Goal: Task Accomplishment & Management: Manage account settings

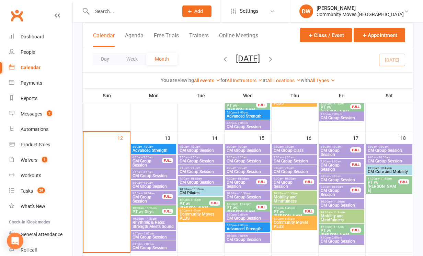
scroll to position [257, 0]
click at [146, 147] on span "- 7:00am" at bounding box center [147, 146] width 11 height 3
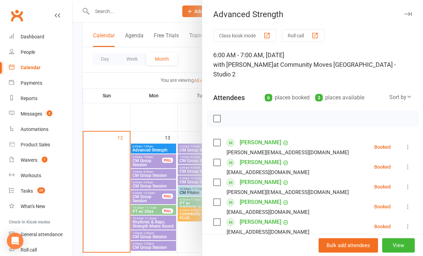
click at [146, 162] on div at bounding box center [248, 128] width 350 height 256
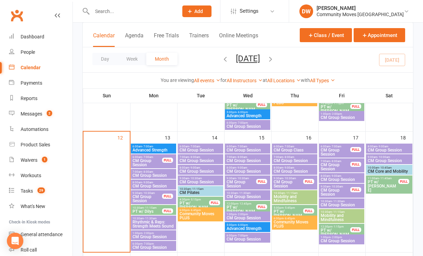
click at [146, 162] on span "CM Group Session" at bounding box center [147, 163] width 30 height 8
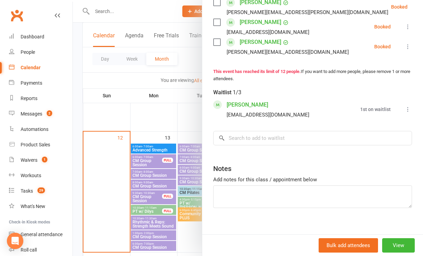
scroll to position [312, 0]
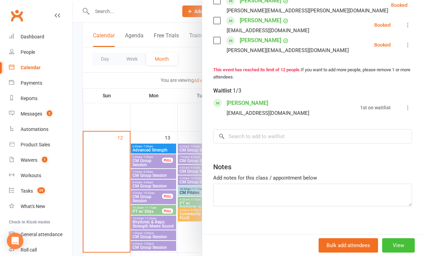
click at [392, 243] on button "View" at bounding box center [398, 246] width 33 height 14
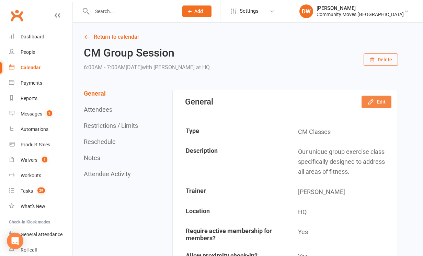
click at [376, 102] on button "Edit" at bounding box center [376, 102] width 30 height 12
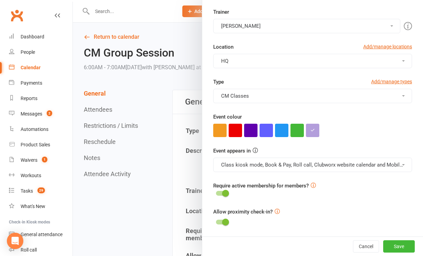
scroll to position [142, 0]
click at [367, 250] on button "Cancel" at bounding box center [366, 247] width 26 height 12
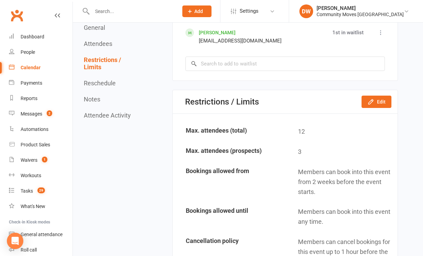
scroll to position [732, 0]
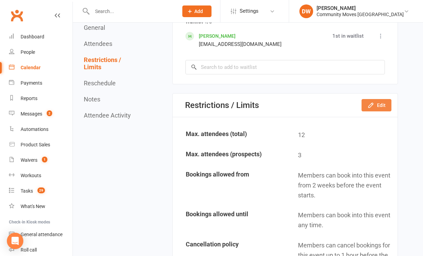
click at [378, 99] on button "Edit" at bounding box center [376, 105] width 30 height 12
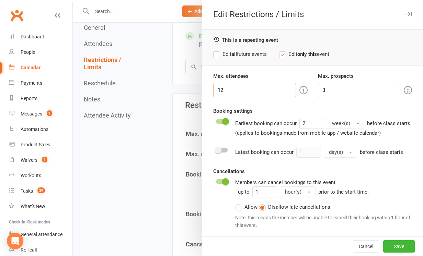
click at [231, 91] on input "12" at bounding box center [254, 90] width 83 height 14
type input "14"
click at [399, 245] on button "Save" at bounding box center [399, 247] width 32 height 12
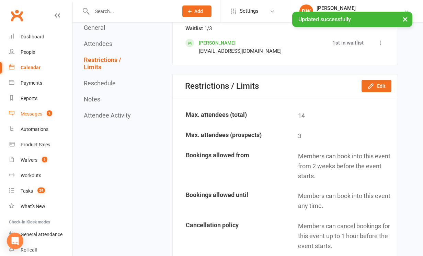
click at [29, 114] on div "Messages" at bounding box center [32, 113] width 22 height 5
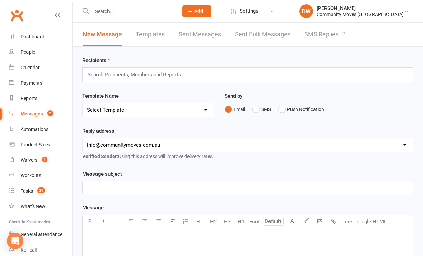
click at [324, 34] on link "SMS Replies 2" at bounding box center [324, 35] width 41 height 24
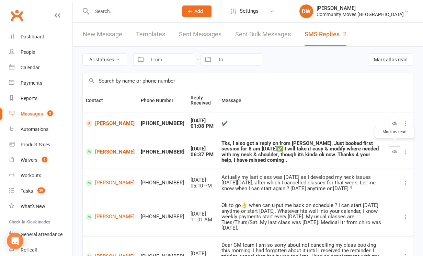
click at [397, 148] on button "button" at bounding box center [394, 152] width 11 height 11
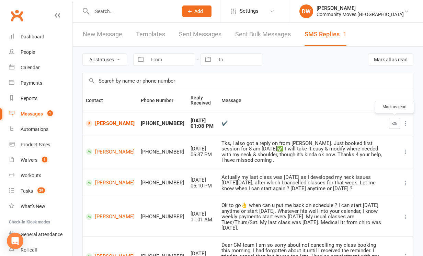
click at [395, 123] on icon "button" at bounding box center [394, 123] width 5 height 5
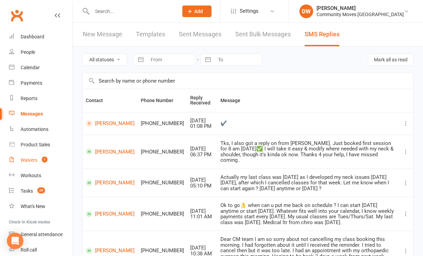
click at [30, 161] on div "Waivers" at bounding box center [29, 160] width 17 height 5
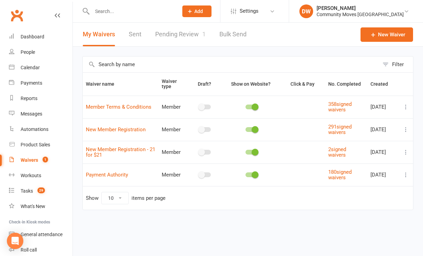
click at [181, 35] on link "Pending Review 1" at bounding box center [180, 35] width 50 height 24
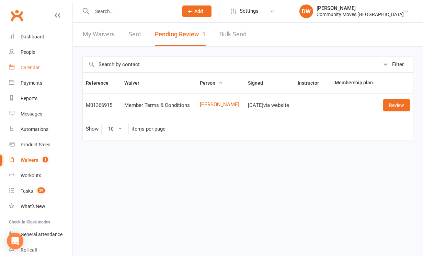
click at [28, 68] on div "Calendar" at bounding box center [30, 67] width 19 height 5
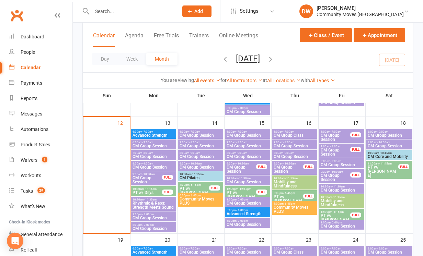
scroll to position [284, 0]
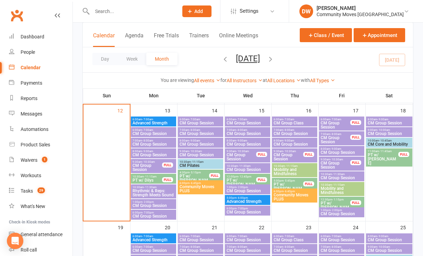
click at [148, 122] on span "Advanced Strength" at bounding box center [153, 123] width 43 height 4
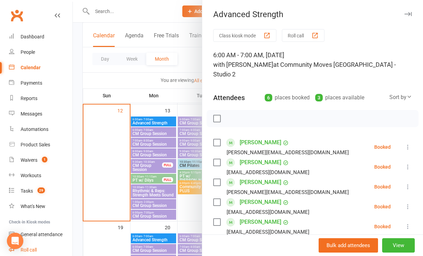
scroll to position [0, 0]
click at [150, 147] on div at bounding box center [248, 128] width 350 height 256
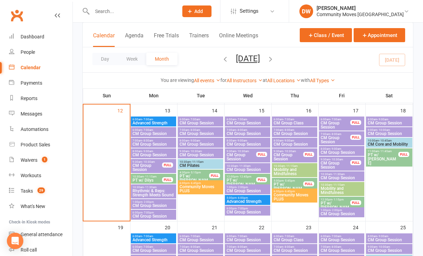
click at [150, 147] on div "7:00am - 8:00am CM Group Session" at bounding box center [153, 143] width 45 height 10
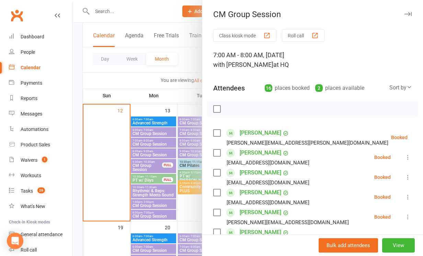
click at [144, 123] on div at bounding box center [248, 128] width 350 height 256
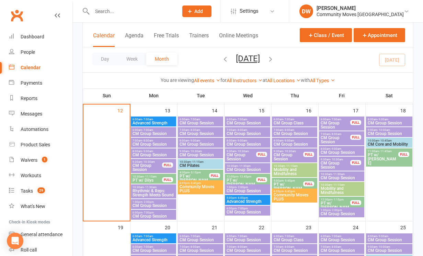
click at [144, 132] on span "CM Group Session" at bounding box center [153, 134] width 43 height 4
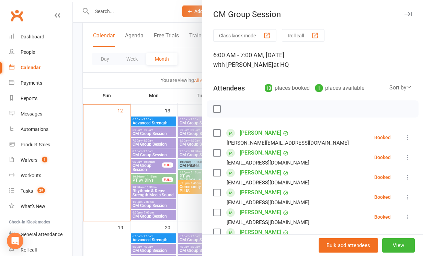
click at [145, 146] on div at bounding box center [248, 128] width 350 height 256
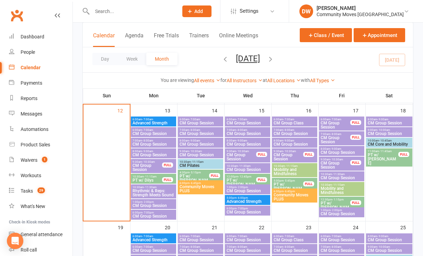
click at [145, 146] on span "CM Group Session" at bounding box center [153, 144] width 43 height 4
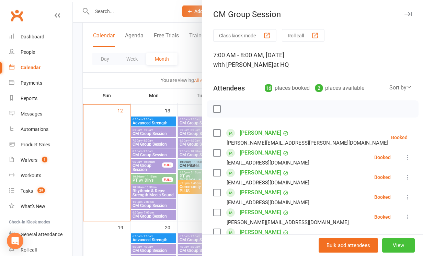
click at [402, 246] on button "View" at bounding box center [398, 246] width 33 height 14
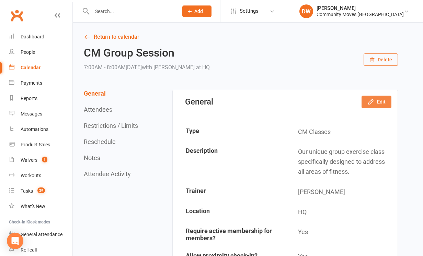
click at [378, 98] on button "Edit" at bounding box center [376, 102] width 30 height 12
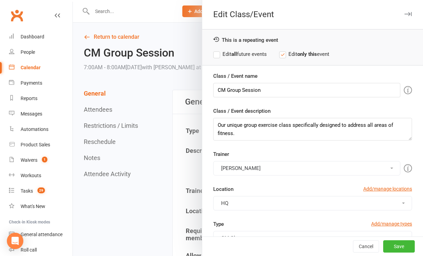
click at [378, 98] on div "Class / Event name CM Group Session Class / Event description Our unique group …" at bounding box center [312, 225] width 221 height 307
click at [253, 167] on button "[PERSON_NAME]" at bounding box center [306, 168] width 187 height 14
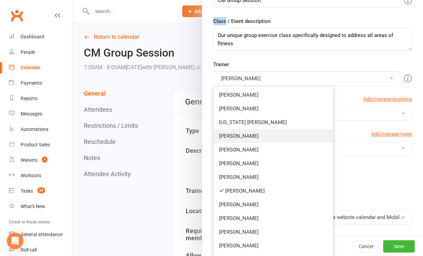
scroll to position [91, 0]
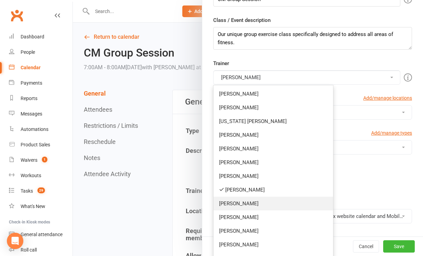
click at [248, 204] on link "[PERSON_NAME]" at bounding box center [272, 204] width 119 height 14
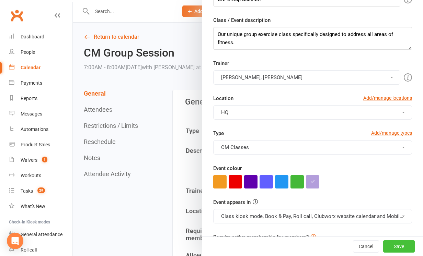
click at [394, 246] on button "Save" at bounding box center [399, 247] width 32 height 12
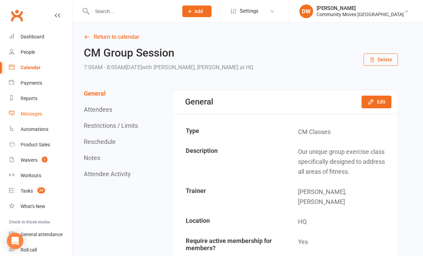
scroll to position [0, 0]
click at [86, 37] on icon at bounding box center [87, 37] width 6 height 6
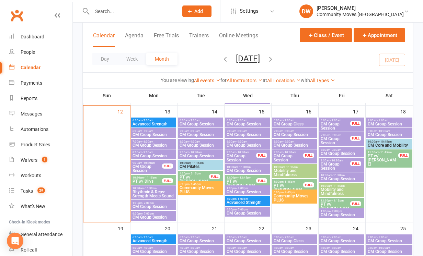
scroll to position [281, 0]
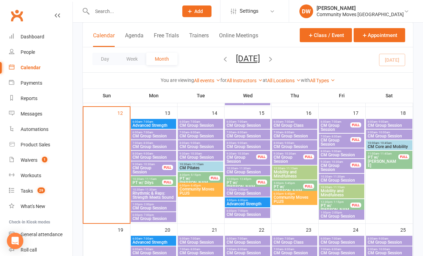
click at [152, 158] on span "CM Group Session" at bounding box center [153, 157] width 43 height 4
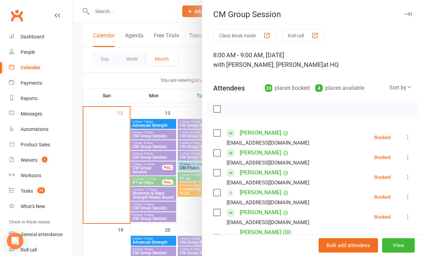
click at [148, 142] on div at bounding box center [248, 128] width 350 height 256
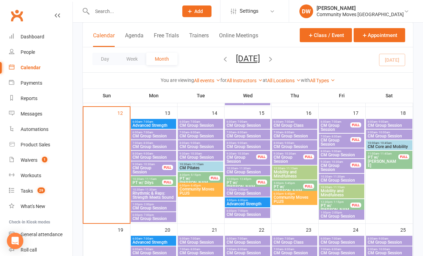
click at [148, 142] on span "- 8:00am" at bounding box center [147, 143] width 11 height 3
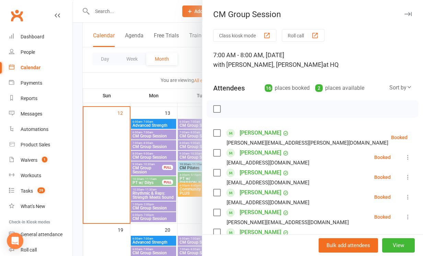
click at [146, 169] on div at bounding box center [248, 128] width 350 height 256
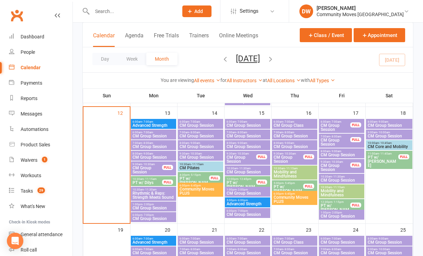
click at [146, 169] on span "CM Group Session" at bounding box center [147, 170] width 30 height 8
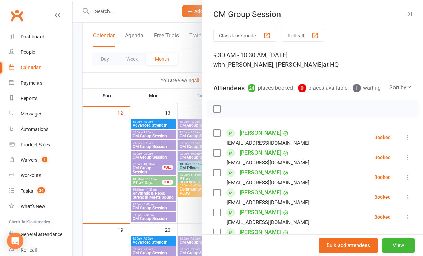
click at [145, 159] on div at bounding box center [248, 128] width 350 height 256
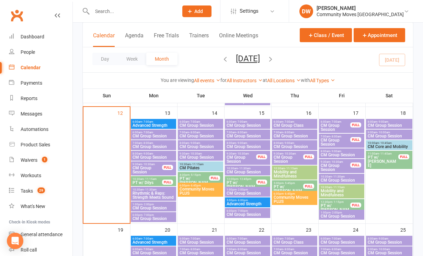
click at [145, 159] on span "CM Group Session" at bounding box center [153, 157] width 43 height 4
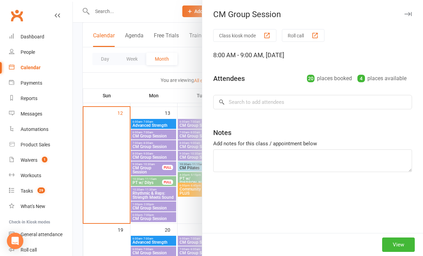
click at [145, 159] on div at bounding box center [248, 128] width 350 height 256
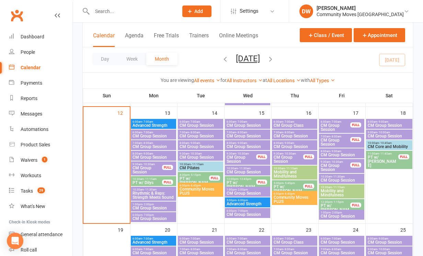
click at [145, 159] on span "CM Group Session" at bounding box center [153, 157] width 43 height 4
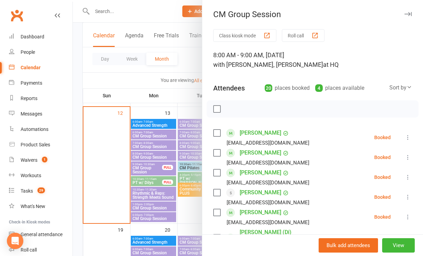
click at [147, 198] on div at bounding box center [248, 128] width 350 height 256
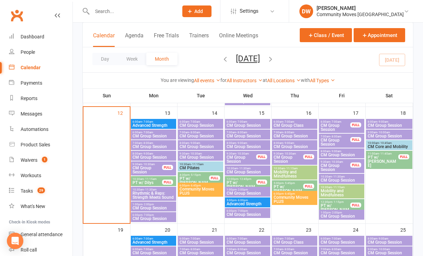
click at [147, 198] on span "Rhythmic & Reps: Strength Meets Sound" at bounding box center [153, 196] width 43 height 8
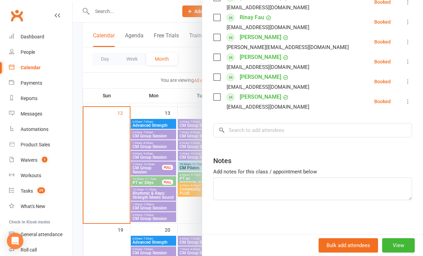
scroll to position [195, 0]
click at [159, 211] on div at bounding box center [248, 128] width 350 height 256
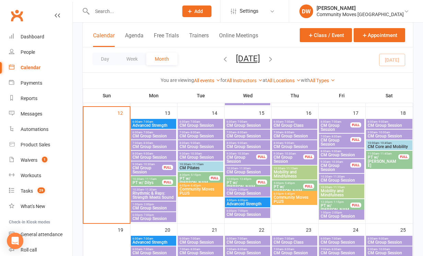
click at [159, 211] on div "1:00pm - 2:00pm CM Group Session" at bounding box center [153, 207] width 45 height 10
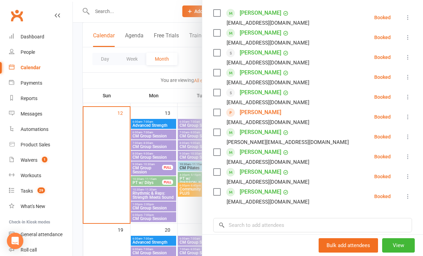
scroll to position [121, 0]
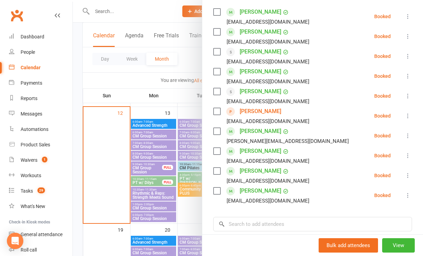
click at [188, 212] on div at bounding box center [248, 128] width 350 height 256
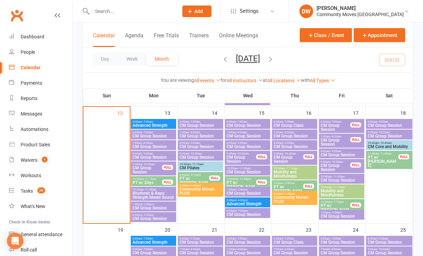
click at [207, 123] on span "6:00am - 7:00am" at bounding box center [200, 121] width 43 height 3
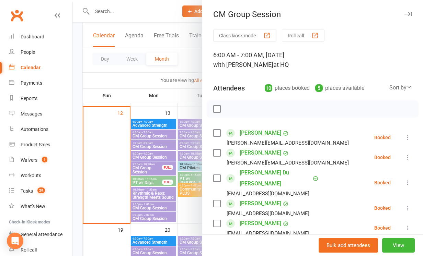
click at [94, 179] on div at bounding box center [248, 128] width 350 height 256
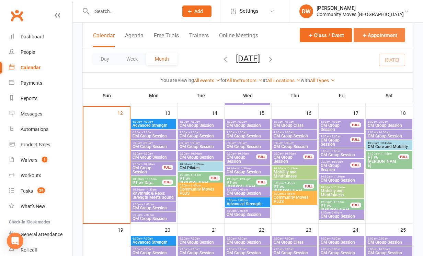
click at [390, 34] on button "Appointment" at bounding box center [379, 35] width 51 height 14
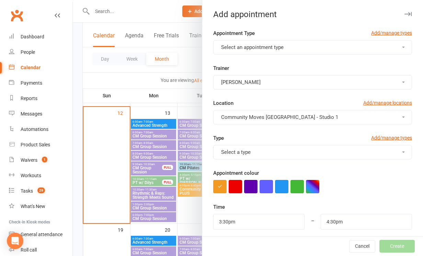
click at [263, 47] on span "Select an appointment type" at bounding box center [252, 47] width 62 height 6
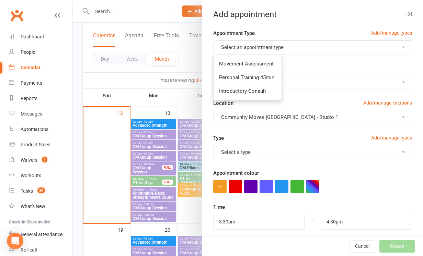
click at [405, 47] on button "Select an appointment type" at bounding box center [312, 47] width 199 height 14
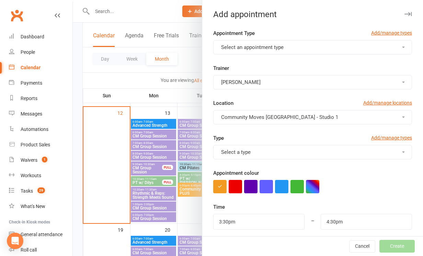
click at [405, 47] on button "Select an appointment type" at bounding box center [312, 47] width 199 height 14
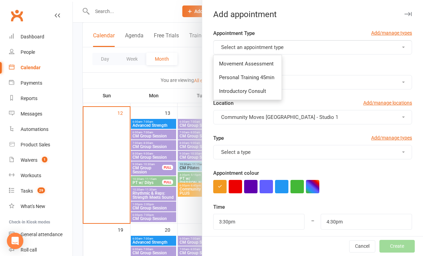
click at [373, 44] on button "Select an appointment type" at bounding box center [312, 47] width 199 height 14
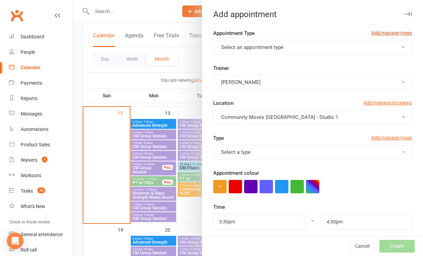
click at [385, 33] on link "Add/manage types" at bounding box center [391, 33] width 41 height 8
